Goal: Task Accomplishment & Management: Use online tool/utility

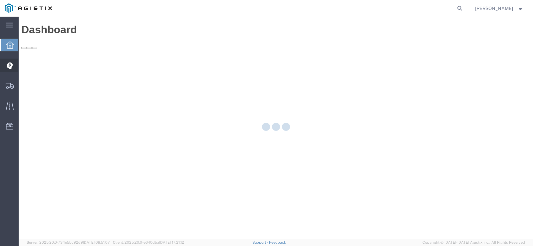
click at [10, 67] on icon at bounding box center [9, 65] width 6 height 7
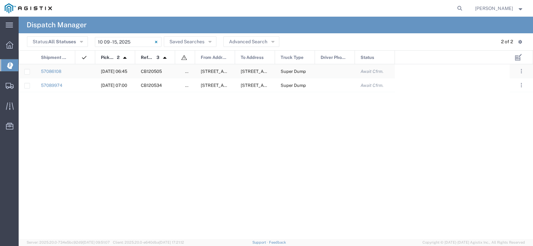
click at [115, 71] on span "[DATE] 06:45" at bounding box center [114, 71] width 26 height 5
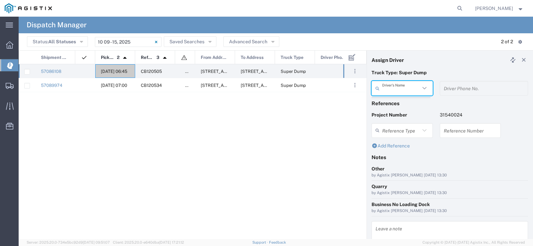
click at [408, 87] on input "text" at bounding box center [401, 89] width 38 height 12
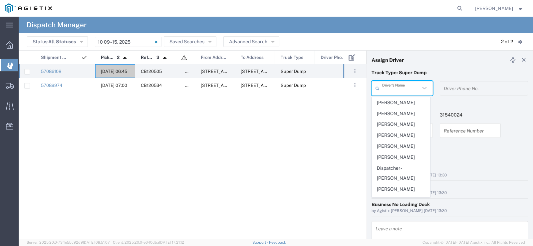
click at [420, 94] on div "Driver's Name" at bounding box center [402, 88] width 61 height 15
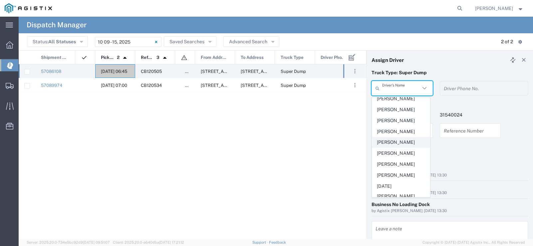
drag, startPoint x: 401, startPoint y: 163, endPoint x: 407, endPoint y: 162, distance: 5.7
click at [401, 148] on span "[PERSON_NAME]" at bounding box center [401, 142] width 58 height 10
type input "[PERSON_NAME]"
type input "5107153622"
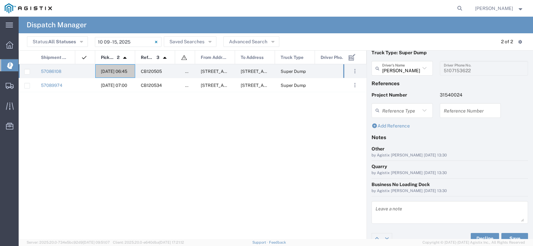
scroll to position [29, 0]
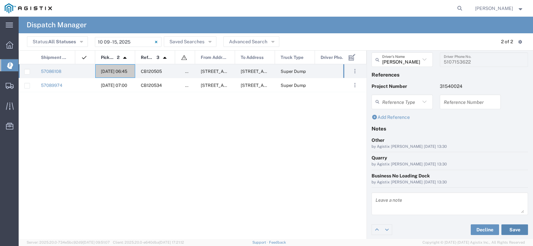
click at [508, 226] on button "Save" at bounding box center [515, 229] width 27 height 11
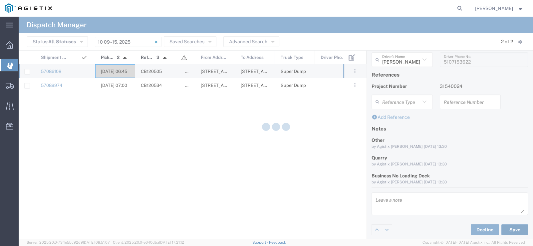
type input "[PERSON_NAME]"
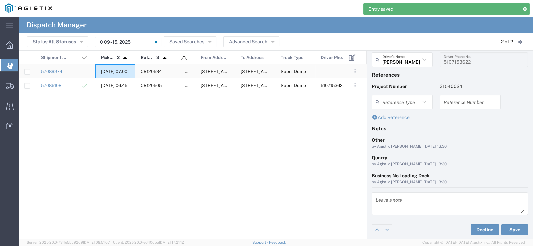
click at [111, 76] on div "[DATE] 07:00" at bounding box center [115, 71] width 40 height 14
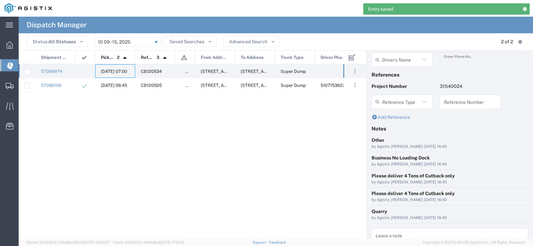
click at [388, 58] on input "text" at bounding box center [401, 60] width 38 height 12
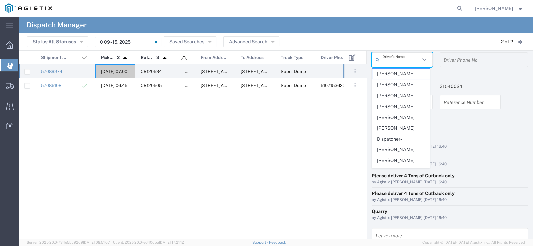
click at [400, 106] on span "[PERSON_NAME]" at bounding box center [401, 107] width 58 height 10
type input "[PERSON_NAME]"
type input "5104683781"
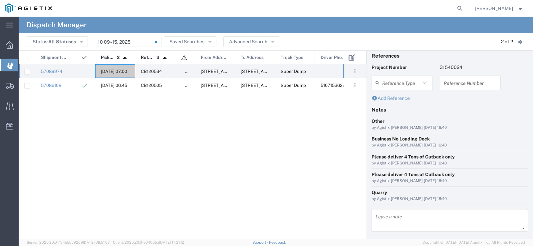
scroll to position [64, 0]
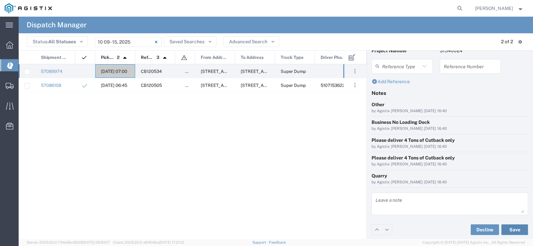
click at [512, 228] on button "Save" at bounding box center [515, 229] width 27 height 11
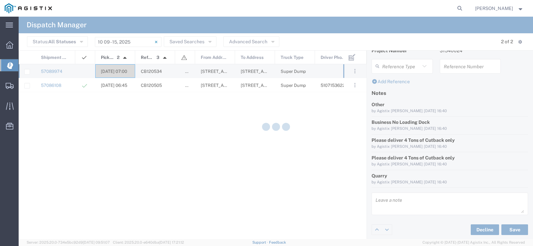
type input "[PERSON_NAME]"
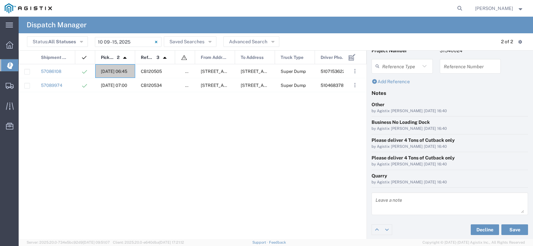
click at [17, 12] on img at bounding box center [28, 8] width 47 height 10
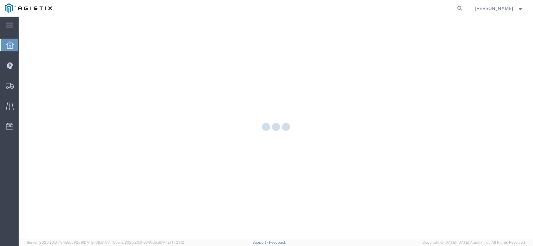
click at [21, 6] on img at bounding box center [28, 8] width 47 height 10
